Goal: Task Accomplishment & Management: Complete application form

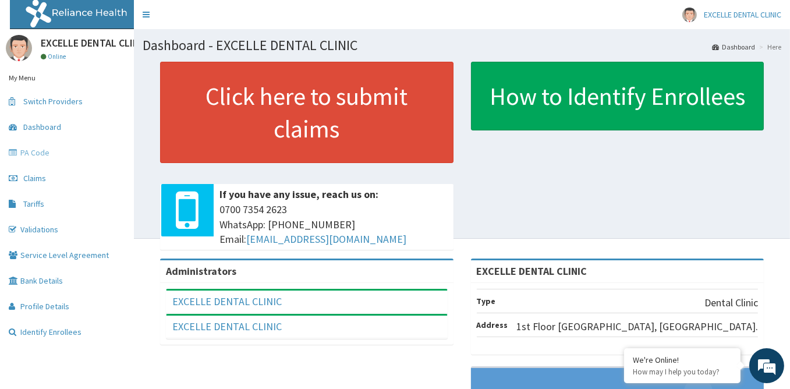
click at [55, 156] on link "PA Code" at bounding box center [67, 153] width 134 height 26
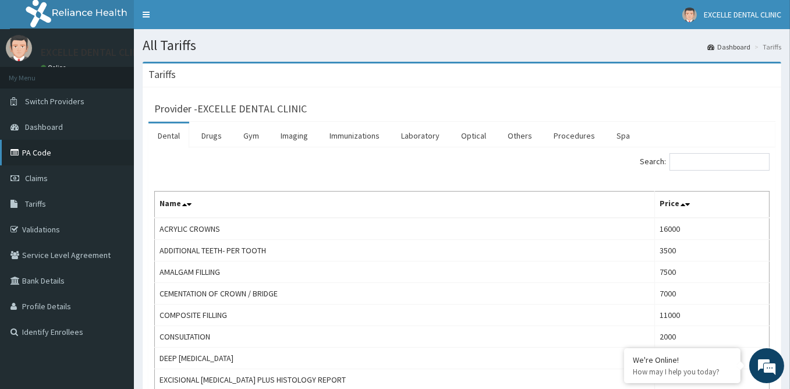
click at [44, 156] on link "PA Code" at bounding box center [67, 153] width 134 height 26
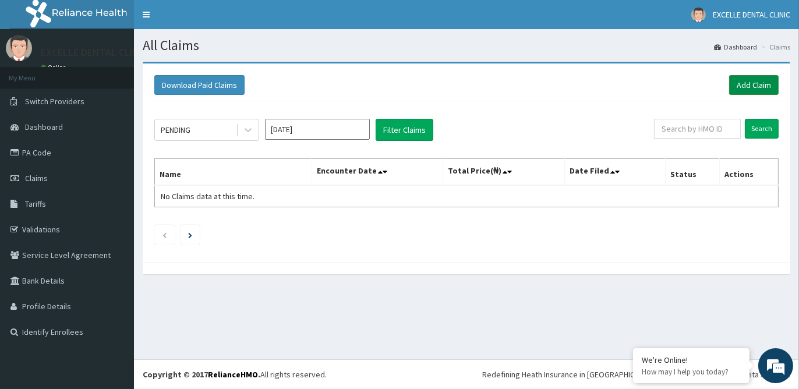
click at [751, 84] on link "Add Claim" at bounding box center [754, 85] width 50 height 20
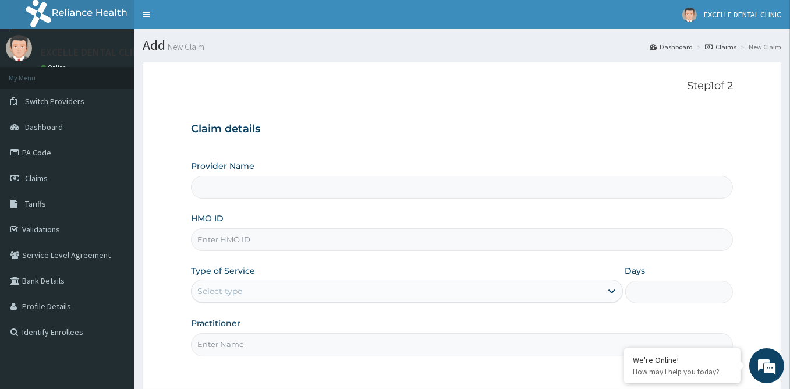
type input "EXCELLE DENTAL CLINIC"
click at [246, 239] on input "HMO ID" at bounding box center [462, 239] width 542 height 23
type input "ENP/11749/C"
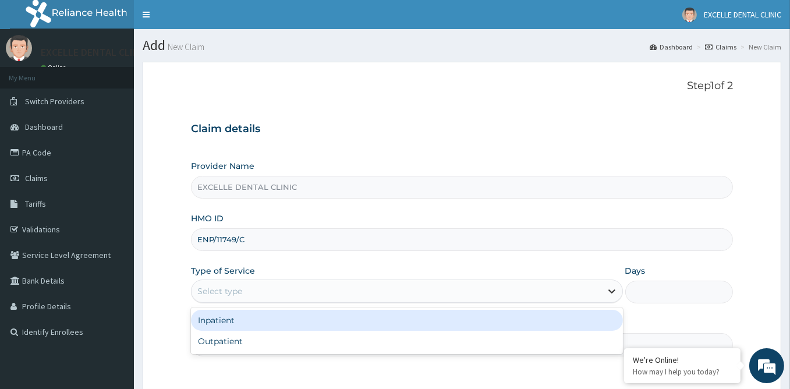
click at [613, 290] on icon at bounding box center [612, 292] width 7 height 4
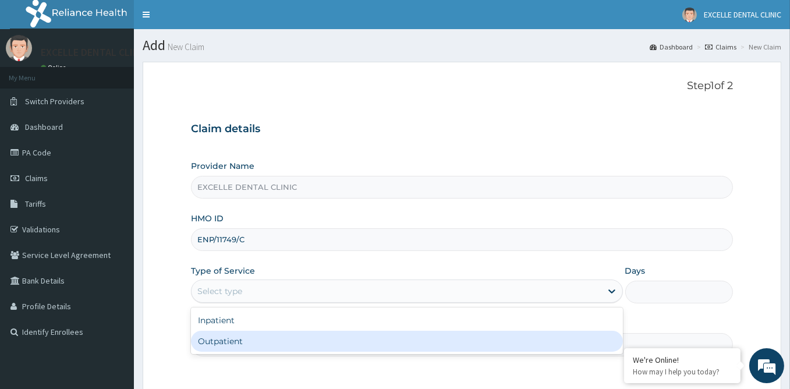
click at [274, 337] on div "Outpatient" at bounding box center [407, 341] width 432 height 21
type input "1"
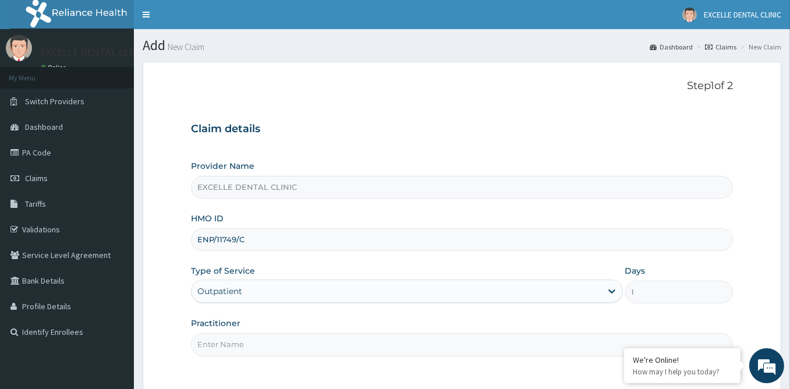
click at [271, 345] on input "Practitioner" at bounding box center [462, 344] width 542 height 23
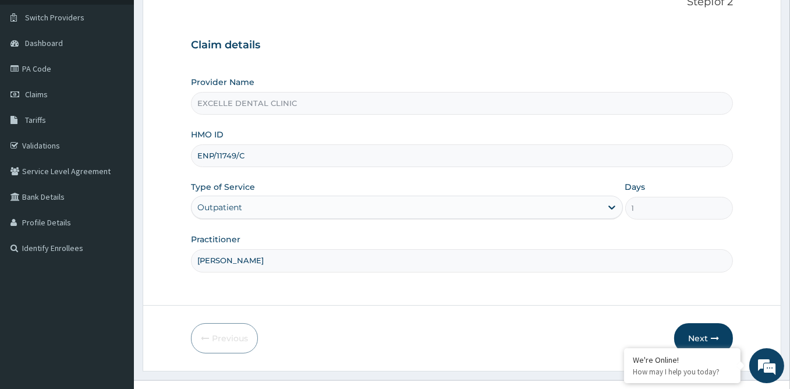
scroll to position [104, 0]
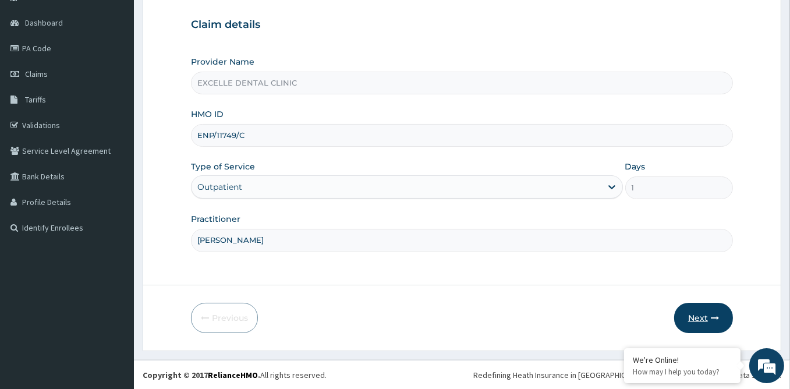
type input "DR ABIODUN"
click at [697, 317] on button "Next" at bounding box center [703, 318] width 59 height 30
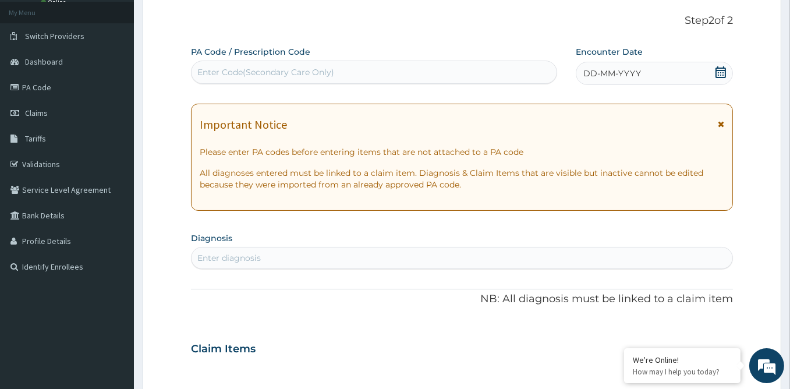
scroll to position [46, 0]
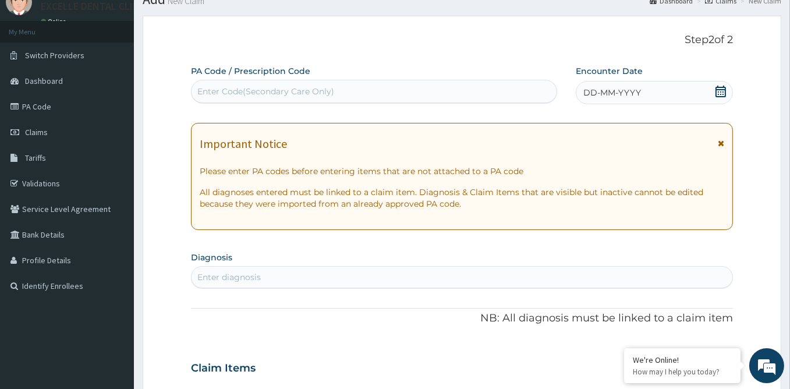
click at [285, 91] on div "Enter Code(Secondary Care Only)" at bounding box center [265, 92] width 137 height 12
click at [285, 89] on div "Enter Code(Secondary Care Only)" at bounding box center [265, 92] width 137 height 12
click at [286, 89] on div "Enter Code(Secondary Care Only)" at bounding box center [265, 92] width 137 height 12
drag, startPoint x: 292, startPoint y: 90, endPoint x: 282, endPoint y: 123, distance: 34.1
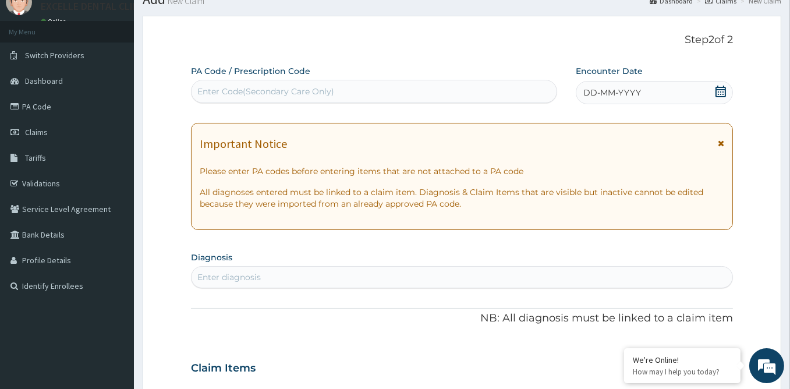
drag, startPoint x: 282, startPoint y: 123, endPoint x: 271, endPoint y: 90, distance: 34.4
drag, startPoint x: 271, startPoint y: 90, endPoint x: 258, endPoint y: 90, distance: 13.4
click at [258, 90] on div "Enter Code(Secondary Care Only)" at bounding box center [265, 92] width 137 height 12
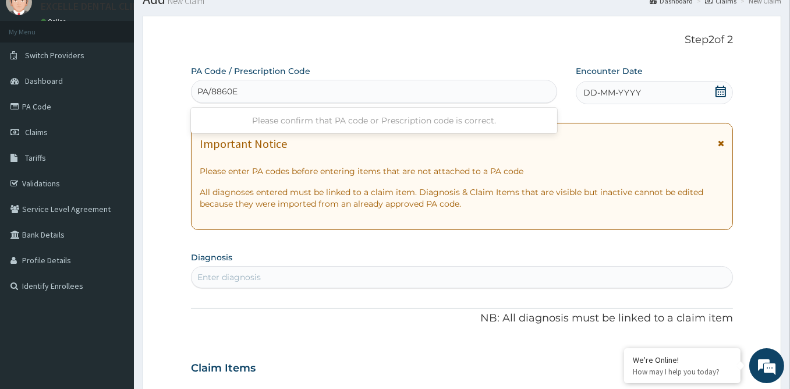
type input "PA/8860EC"
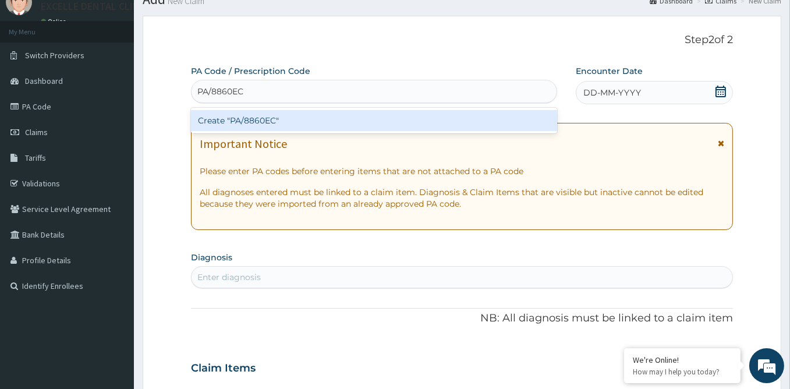
click at [250, 123] on div "Create "PA/8860EC"" at bounding box center [374, 120] width 366 height 21
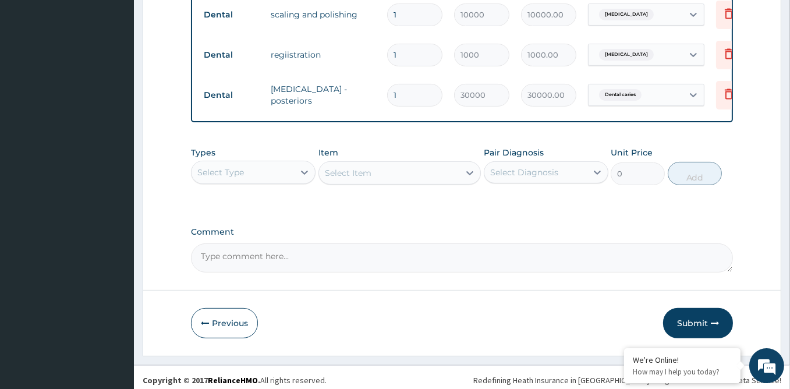
scroll to position [521, 0]
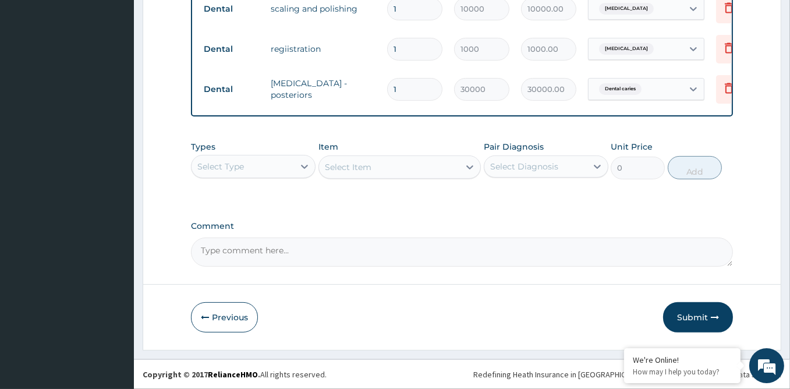
click at [682, 312] on button "Submit" at bounding box center [698, 317] width 70 height 30
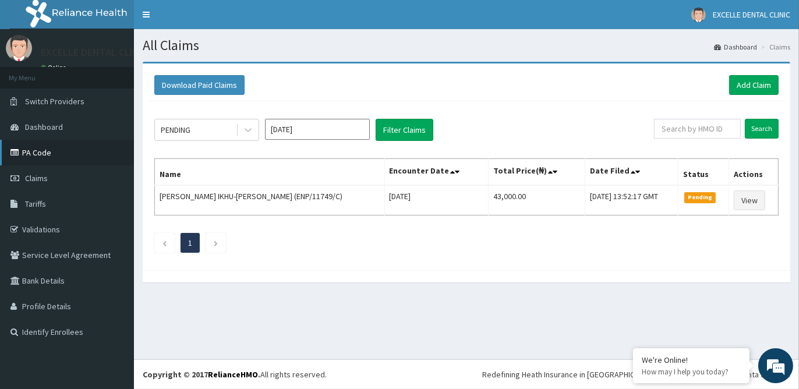
click at [47, 153] on link "PA Code" at bounding box center [67, 153] width 134 height 26
